Goal: Transaction & Acquisition: Book appointment/travel/reservation

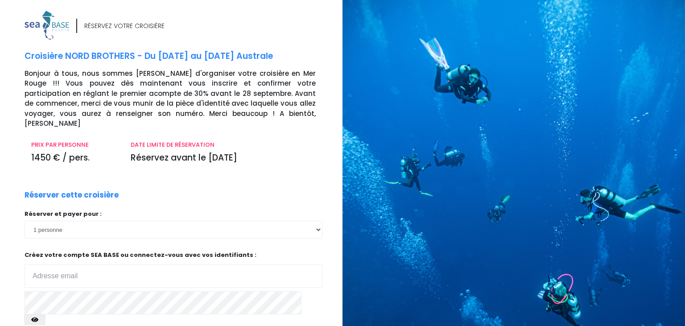
click at [210, 169] on div "RÉSERVEZ VOTRE CROISIÈRE Croisière NORD BROTHERS - Du 03/10/26 au 10/10/26 Aust…" at bounding box center [180, 215] width 325 height 409
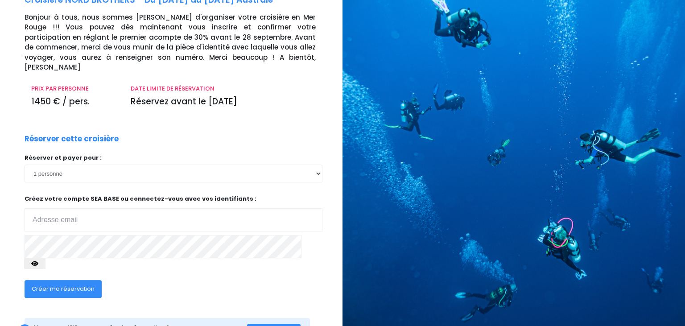
scroll to position [57, 0]
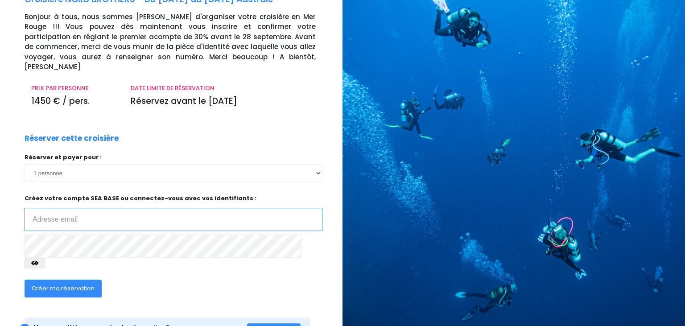
click at [173, 211] on input "email" at bounding box center [174, 219] width 298 height 23
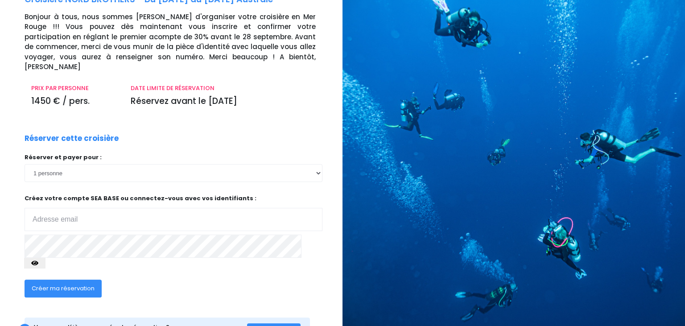
click at [289, 136] on div "Réserver cette croisière Réserver et payer pour : 1 personne 2 personnes 3 pers…" at bounding box center [173, 221] width 311 height 176
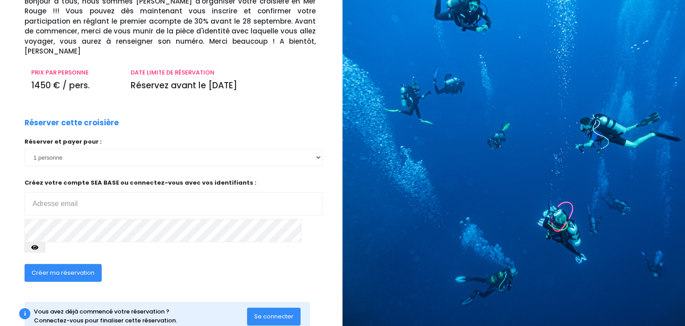
scroll to position [77, 0]
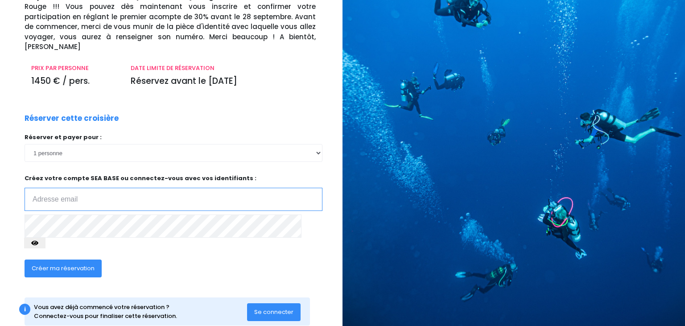
click at [161, 188] on input "email" at bounding box center [174, 199] width 298 height 23
type input "cedric.boschard@itech.fr"
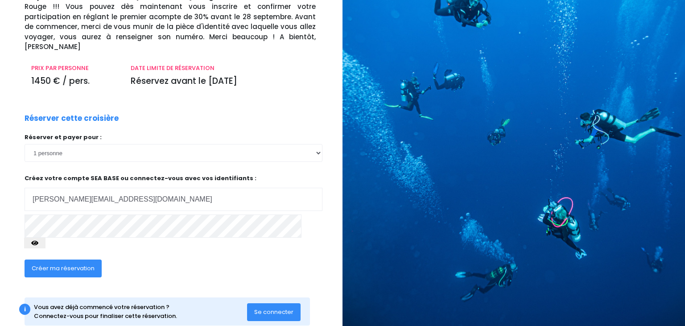
click at [66, 264] on span "Créer ma réservation" at bounding box center [63, 268] width 63 height 8
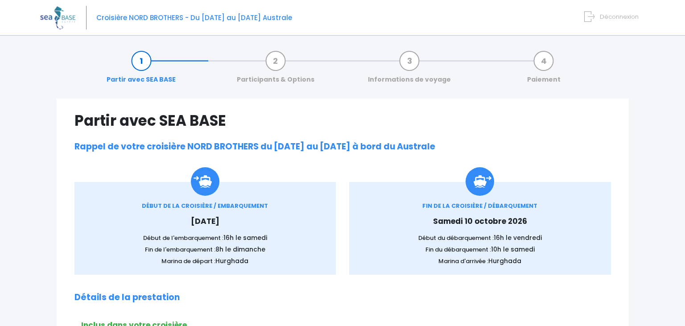
click at [361, 113] on h1 "Partir avec SEA BASE" at bounding box center [342, 120] width 536 height 17
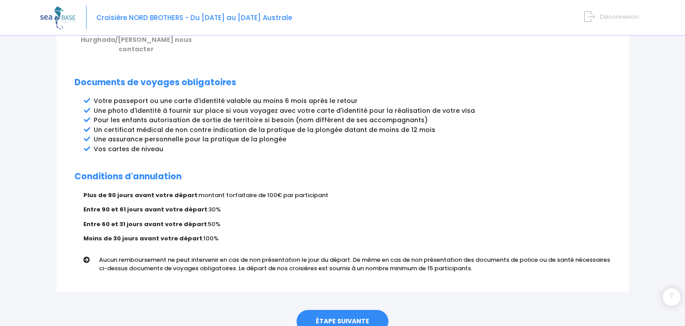
scroll to position [455, 0]
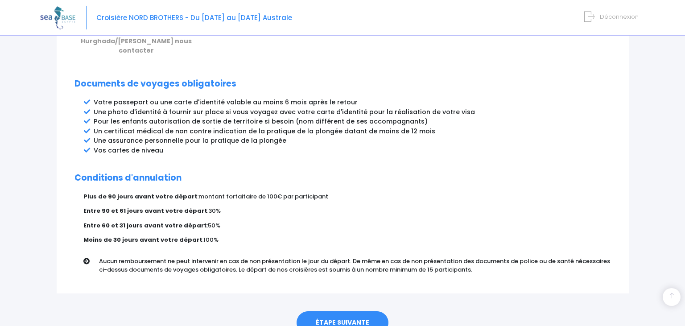
click at [350, 311] on link "ÉTAPE SUIVANTE" at bounding box center [343, 322] width 92 height 23
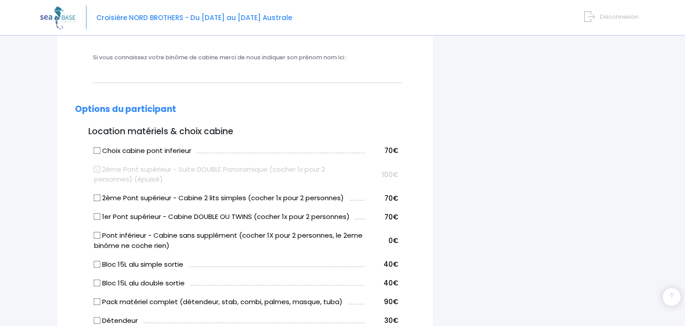
scroll to position [373, 0]
click at [152, 150] on label "Choix cabine pont inferieur" at bounding box center [142, 150] width 97 height 10
click at [100, 150] on input "Choix cabine pont inferieur" at bounding box center [96, 149] width 7 height 7
checkbox input "true"
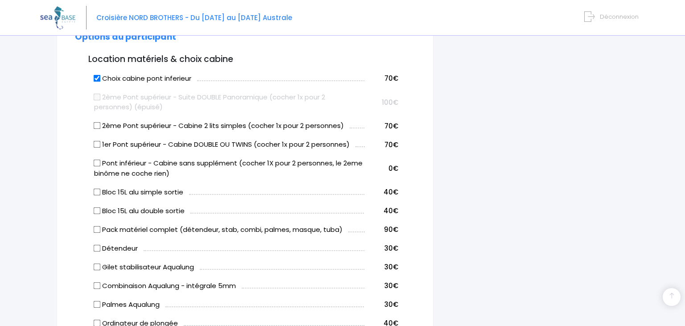
scroll to position [445, 0]
click at [98, 192] on input "Bloc 15L alu simple sortie" at bounding box center [96, 191] width 7 height 7
checkbox input "true"
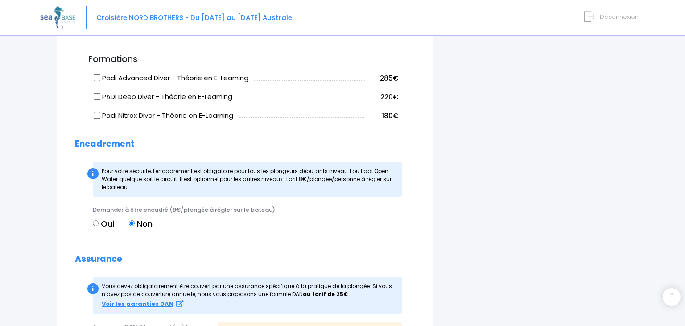
scroll to position [872, 0]
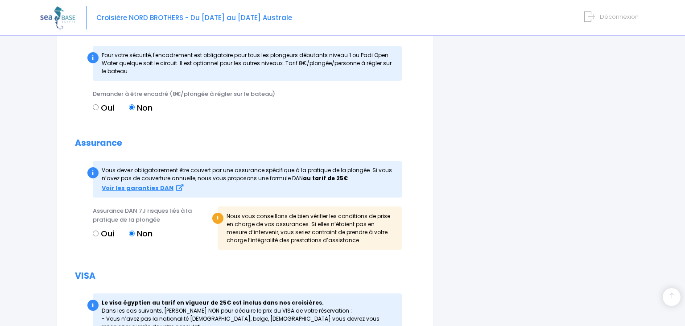
click at [91, 231] on div "Assurance DAN 7J risques liés à la pratique de la plongée Oui Non" at bounding box center [152, 230] width 132 height 49
click at [95, 233] on input "Oui" at bounding box center [96, 234] width 6 height 6
radio input "true"
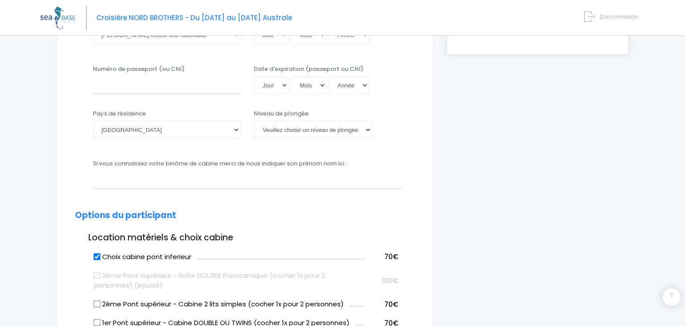
scroll to position [395, 0]
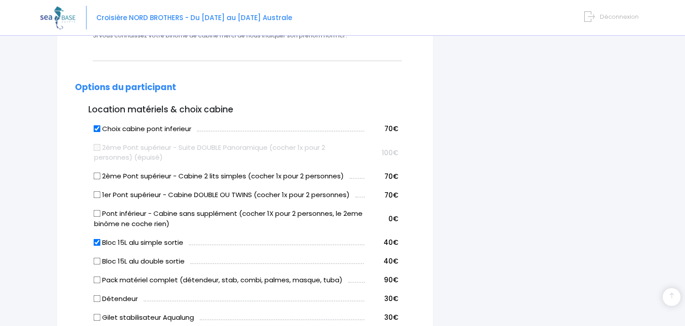
click at [97, 128] on input "Choix cabine pont inferieur" at bounding box center [96, 128] width 7 height 7
checkbox input "false"
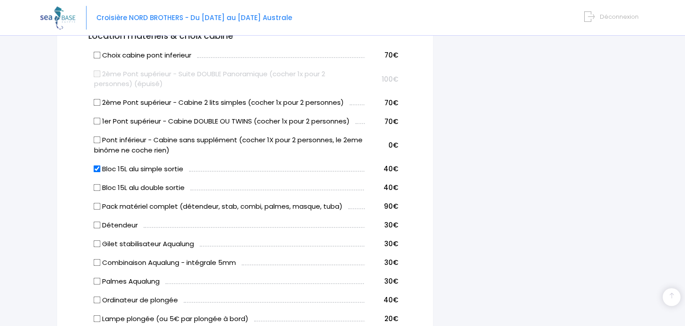
scroll to position [469, 0]
click at [143, 208] on label "Pack matériel complet (détendeur, stab, combi, palmes, masque, tuba)" at bounding box center [218, 206] width 248 height 10
click at [100, 208] on input "Pack matériel complet (détendeur, stab, combi, palmes, masque, tuba)" at bounding box center [96, 205] width 7 height 7
checkbox input "true"
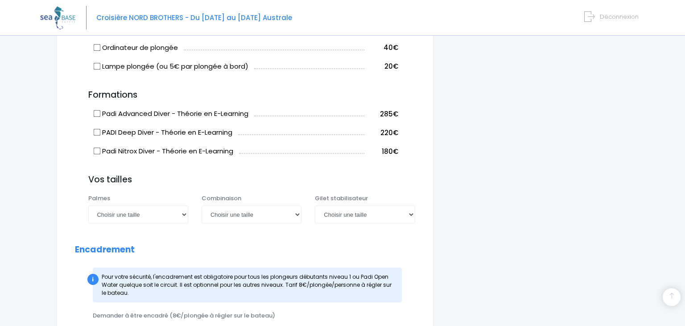
scroll to position [721, 0]
click at [202, 205] on select "Choisir une taille XS S M ML L XL XXL" at bounding box center [252, 214] width 100 height 18
click at [315, 205] on select "Choisir une taille XXS XS S M ML L XL XXL" at bounding box center [365, 214] width 100 height 18
click at [346, 215] on select "Choisir une taille XXS XS S M ML L XL XXL" at bounding box center [365, 214] width 100 height 18
click at [88, 205] on select "Choisir une taille 36/37 38/39 40/41 42/43 44/45 46/47" at bounding box center [138, 214] width 100 height 18
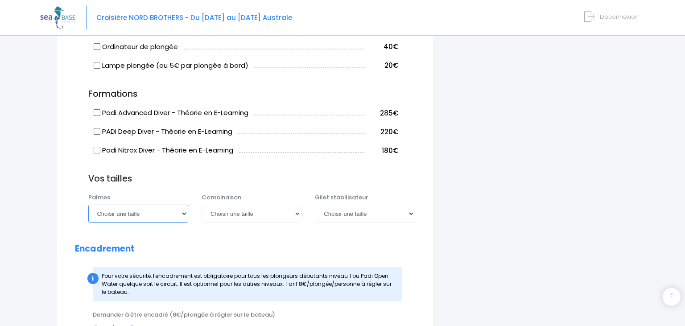
click at [152, 214] on select "Choisir une taille 36/37 38/39 40/41 42/43 44/45 46/47" at bounding box center [138, 214] width 100 height 18
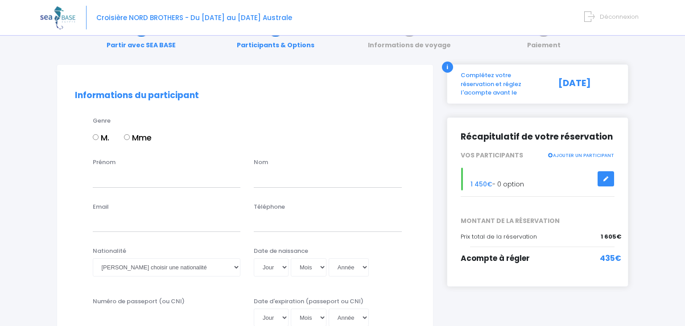
scroll to position [0, 0]
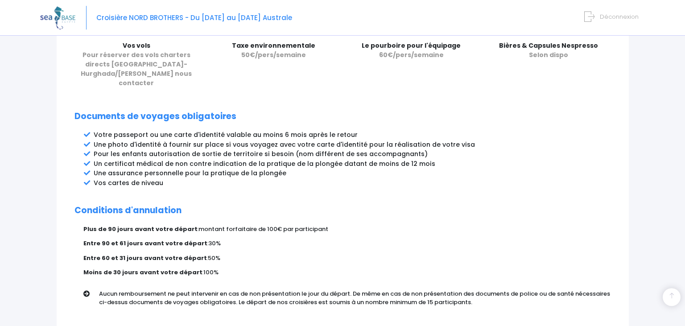
scroll to position [480, 0]
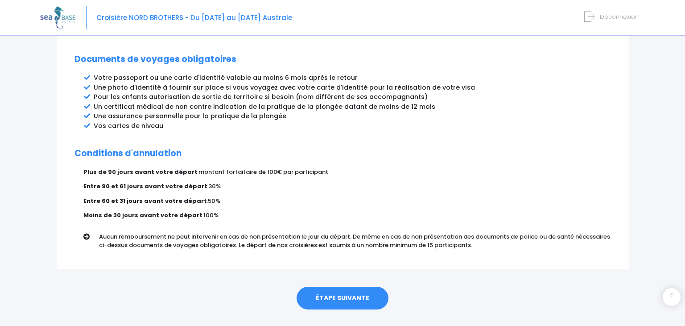
click at [337, 287] on link "ÉTAPE SUIVANTE" at bounding box center [343, 298] width 92 height 23
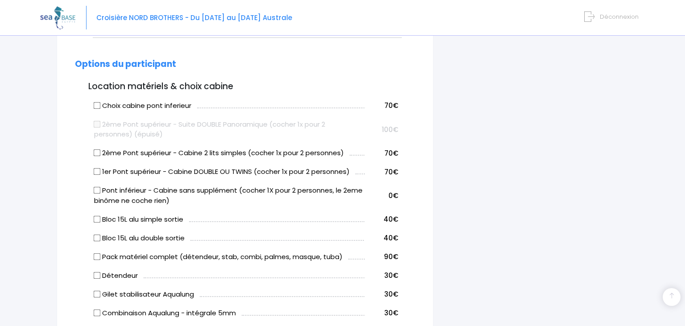
scroll to position [414, 0]
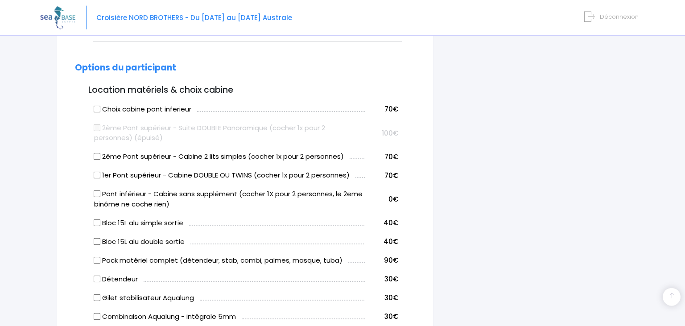
click at [102, 157] on label "2ème Pont supérieur - Cabine 2 lits simples (cocher 1x pour 2 personnes)" at bounding box center [219, 157] width 250 height 10
click at [100, 157] on input "2ème Pont supérieur - Cabine 2 lits simples (cocher 1x pour 2 personnes)" at bounding box center [96, 156] width 7 height 7
checkbox input "true"
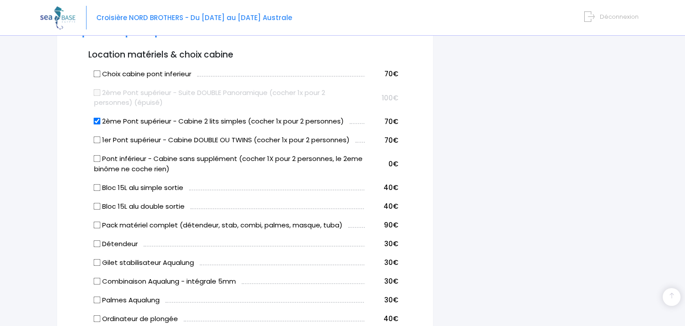
scroll to position [449, 0]
click at [135, 187] on label "Bloc 15L alu simple sortie" at bounding box center [138, 188] width 89 height 10
click at [100, 187] on input "Bloc 15L alu simple sortie" at bounding box center [96, 187] width 7 height 7
checkbox input "true"
click at [115, 225] on label "Pack matériel complet (détendeur, stab, combi, palmes, masque, tuba)" at bounding box center [218, 225] width 248 height 10
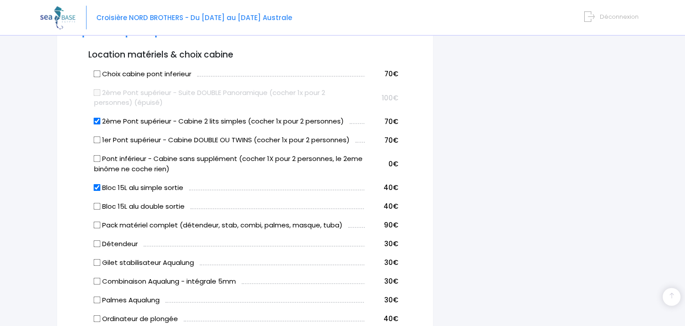
click at [100, 225] on input "Pack matériel complet (détendeur, stab, combi, palmes, masque, tuba)" at bounding box center [96, 224] width 7 height 7
checkbox input "true"
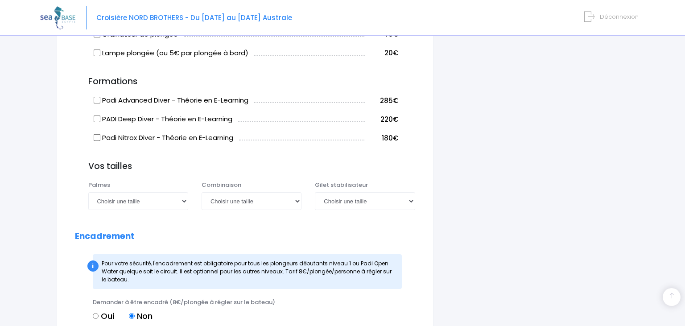
scroll to position [767, 0]
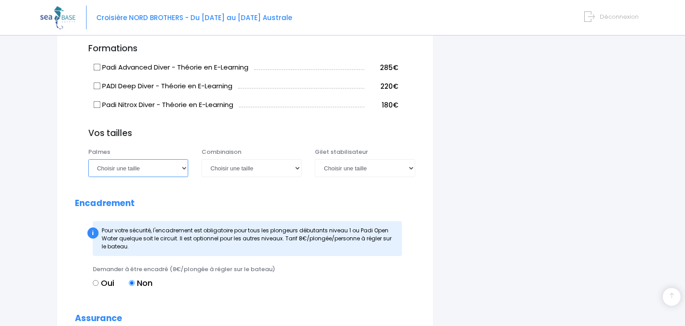
click at [88, 159] on select "Choisir une taille 36/37 38/39 40/41 42/43 44/45 46/47" at bounding box center [138, 168] width 100 height 18
click at [160, 176] on select "Choisir une taille 36/37 38/39 40/41 42/43 44/45 46/47" at bounding box center [138, 168] width 100 height 18
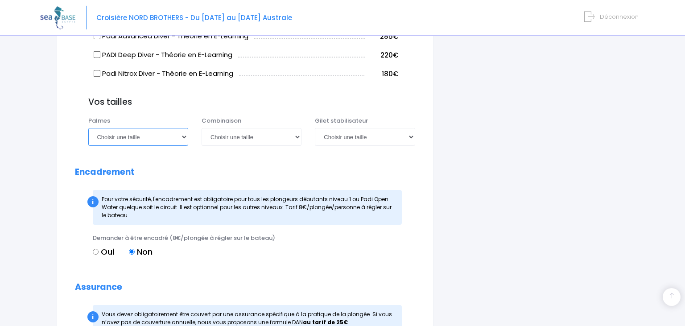
scroll to position [799, 0]
select select "46/47"
click option "46/47" at bounding box center [0, 0] width 0 height 0
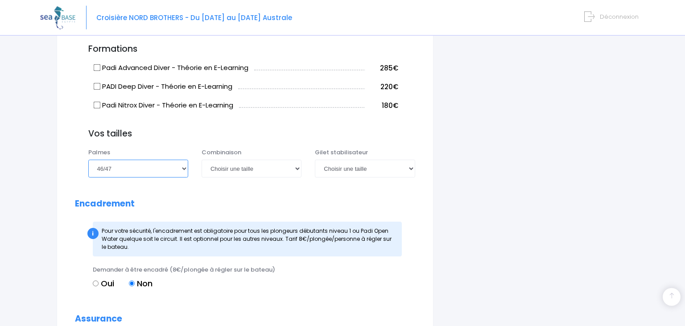
scroll to position [767, 0]
click at [88, 159] on select "Choisir une taille 36/37 38/39 40/41 42/43 44/45 46/47" at bounding box center [138, 168] width 100 height 18
click option "46/47" at bounding box center [0, 0] width 0 height 0
click at [202, 159] on select "Choisir une taille XS S M ML L XL XXL" at bounding box center [252, 168] width 100 height 18
click at [315, 159] on select "Choisir une taille XXS XS S M ML L XL XXL" at bounding box center [365, 168] width 100 height 18
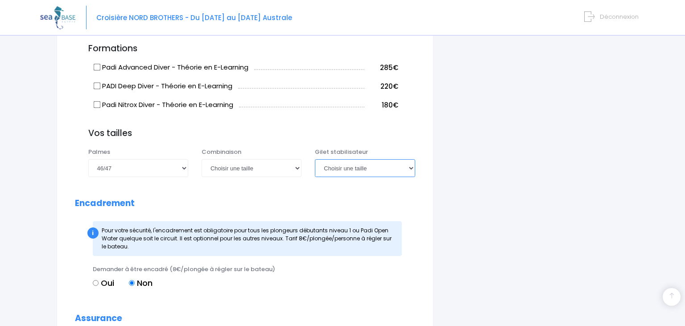
click at [353, 169] on select "Choisir une taille XXS XS S M ML L XL XXL" at bounding box center [365, 168] width 100 height 18
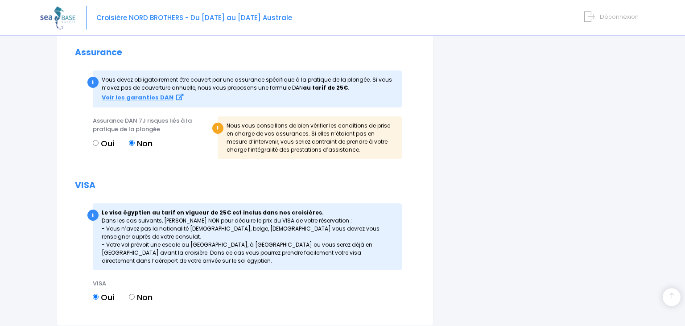
scroll to position [1034, 0]
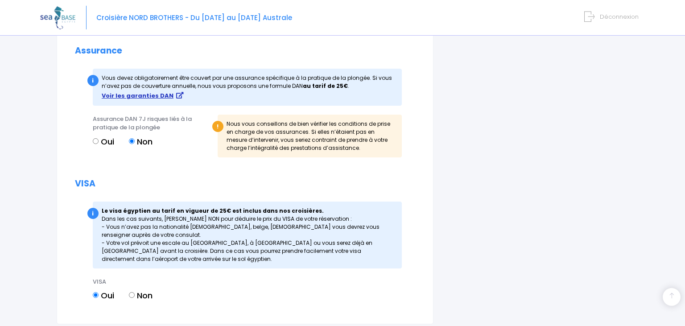
click at [145, 98] on strong "Voir les garanties DAN" at bounding box center [138, 95] width 72 height 8
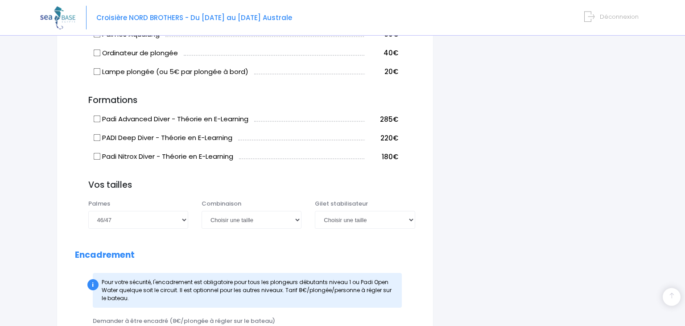
scroll to position [721, 0]
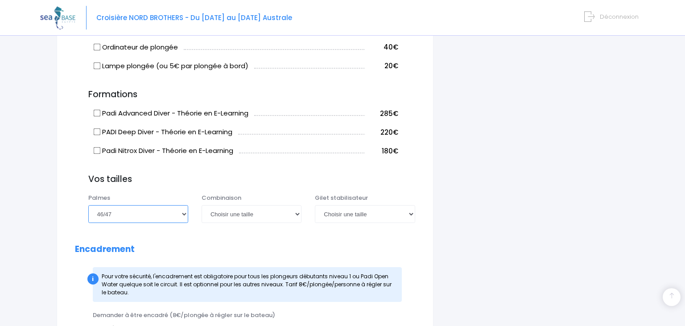
click at [88, 205] on select "Choisir une taille 36/37 38/39 40/41 42/43 44/45 46/47" at bounding box center [138, 214] width 100 height 18
click at [165, 214] on select "Choisir une taille 36/37 38/39 40/41 42/43 44/45 46/47" at bounding box center [138, 214] width 100 height 18
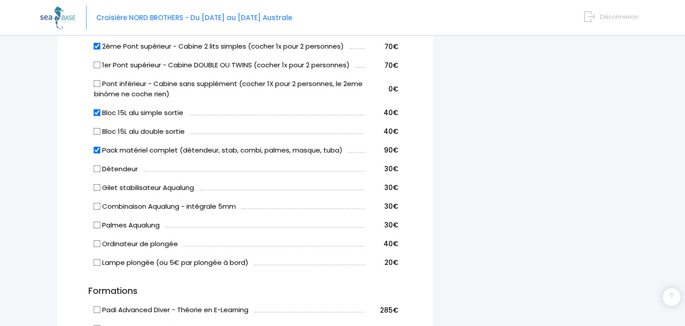
scroll to position [480, 0]
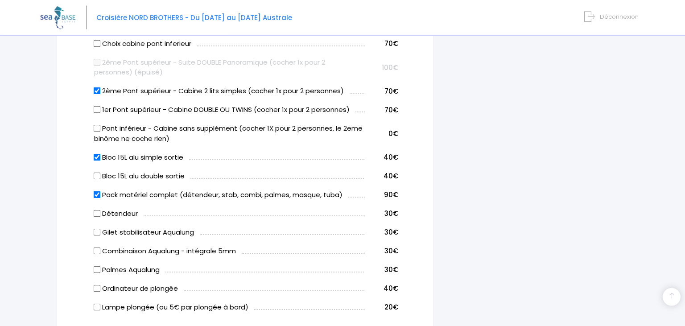
click at [98, 193] on input "Pack matériel complet (détendeur, stab, combi, palmes, masque, tuba)" at bounding box center [96, 194] width 7 height 7
checkbox input "false"
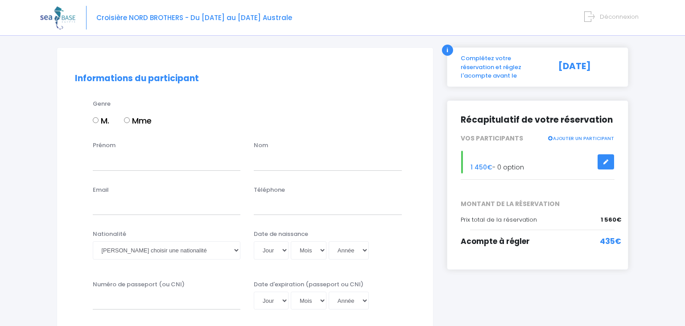
scroll to position [0, 0]
